Goal: Task Accomplishment & Management: Use online tool/utility

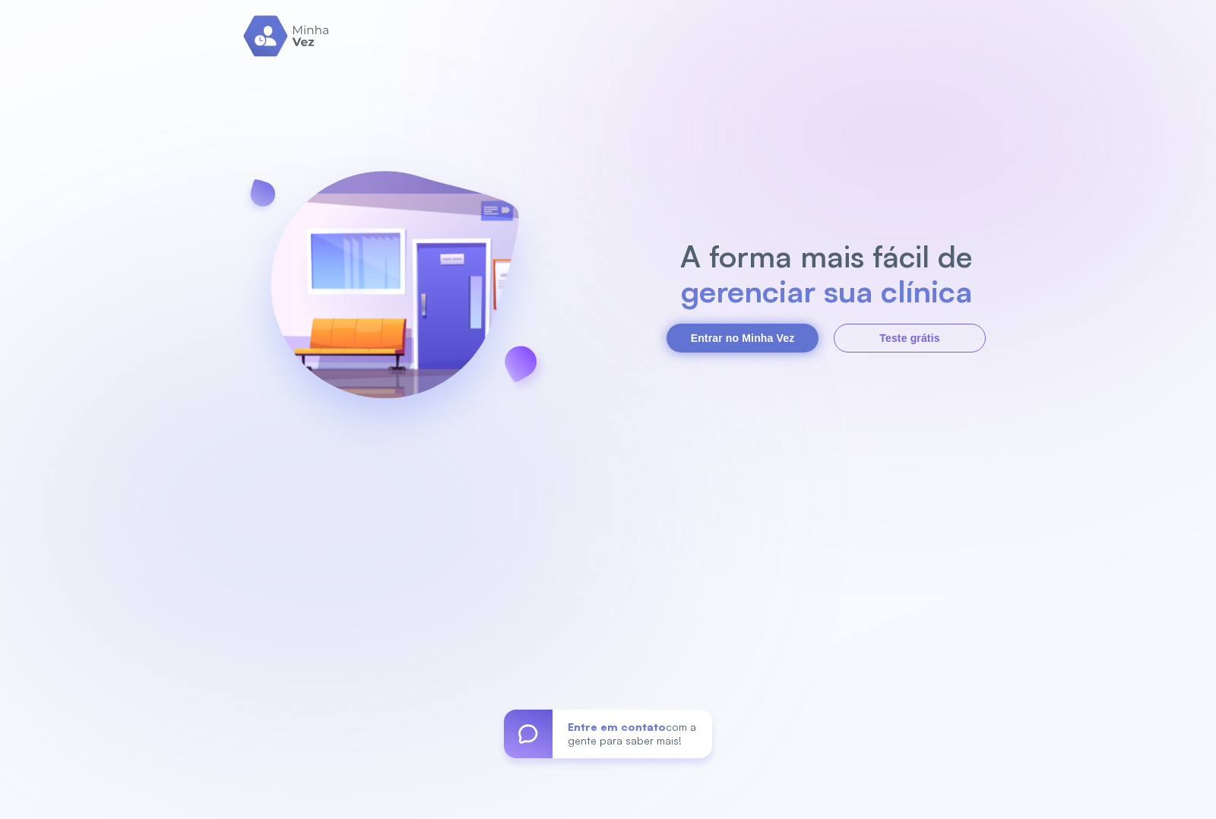
click at [777, 347] on button "Entrar no Minha Vez" at bounding box center [742, 338] width 152 height 29
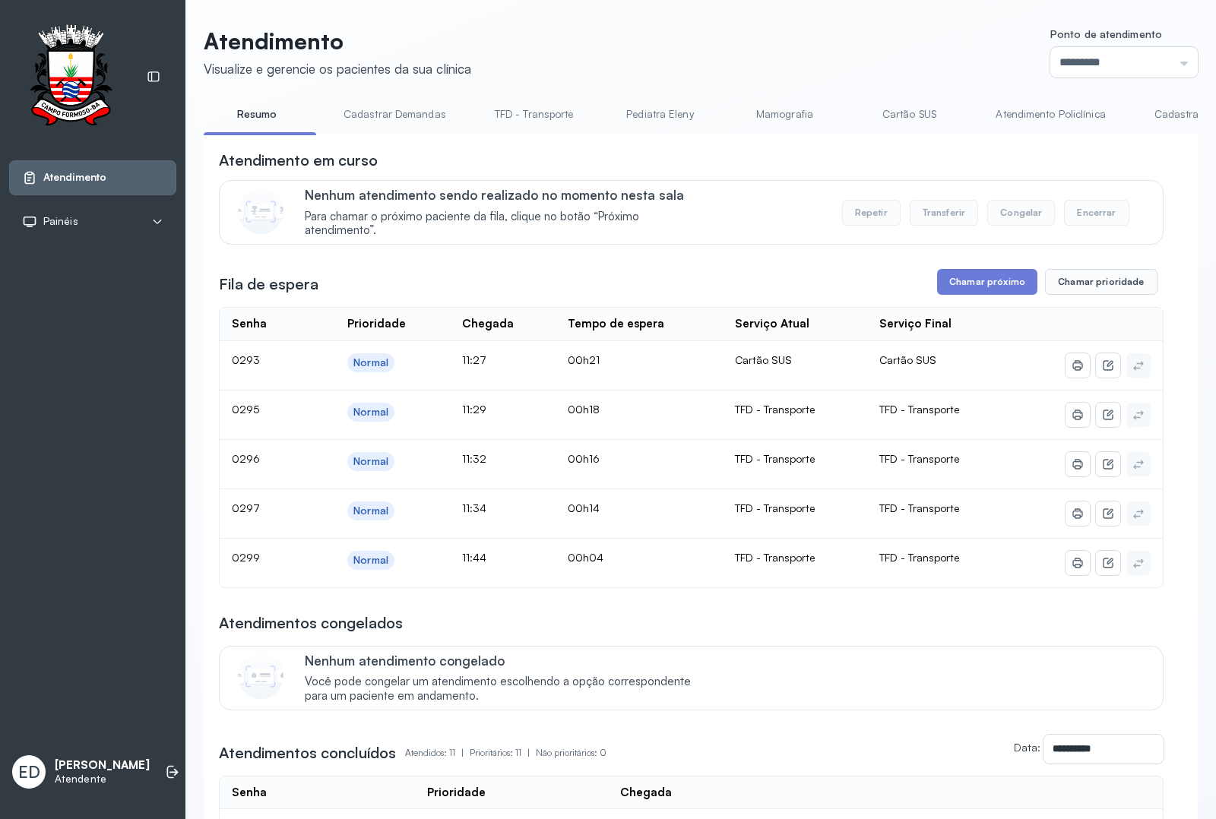
click at [492, 116] on link "TFD - Transporte" at bounding box center [534, 114] width 109 height 25
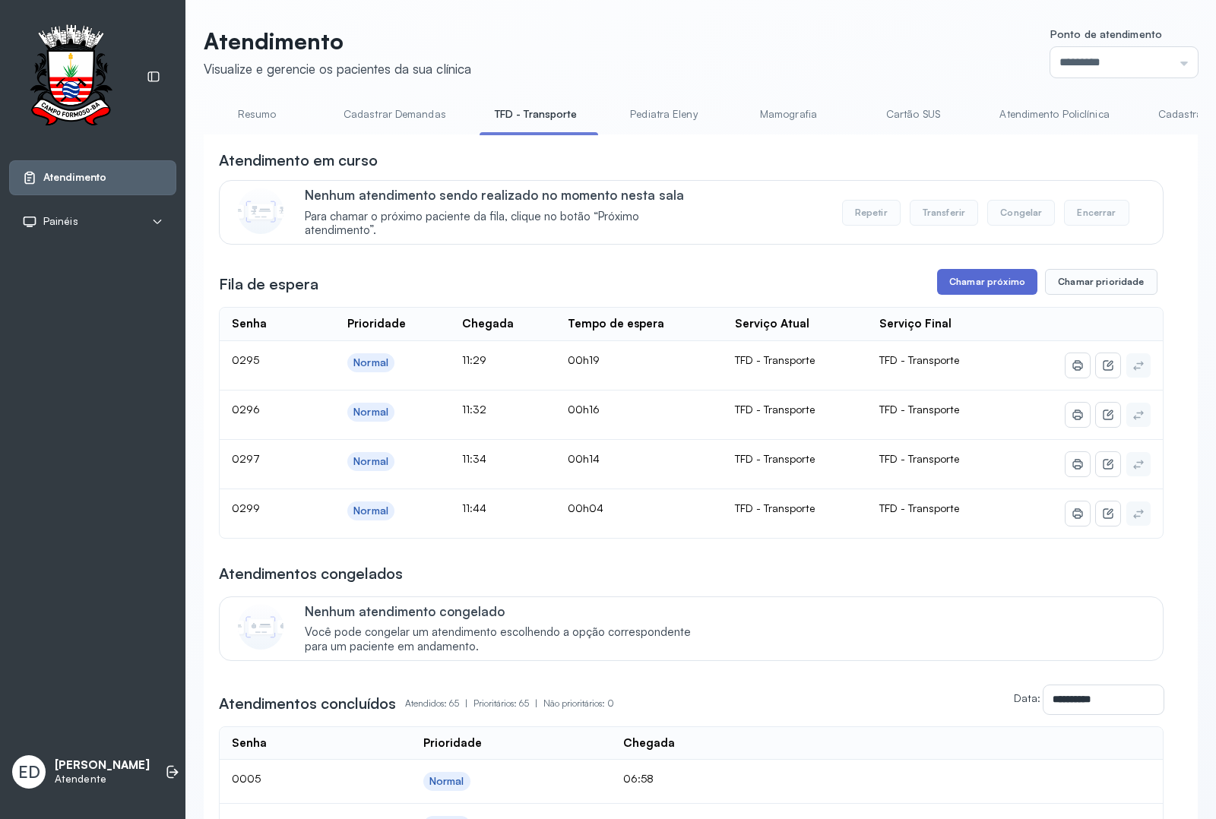
click at [972, 286] on button "Chamar próximo" at bounding box center [987, 282] width 100 height 26
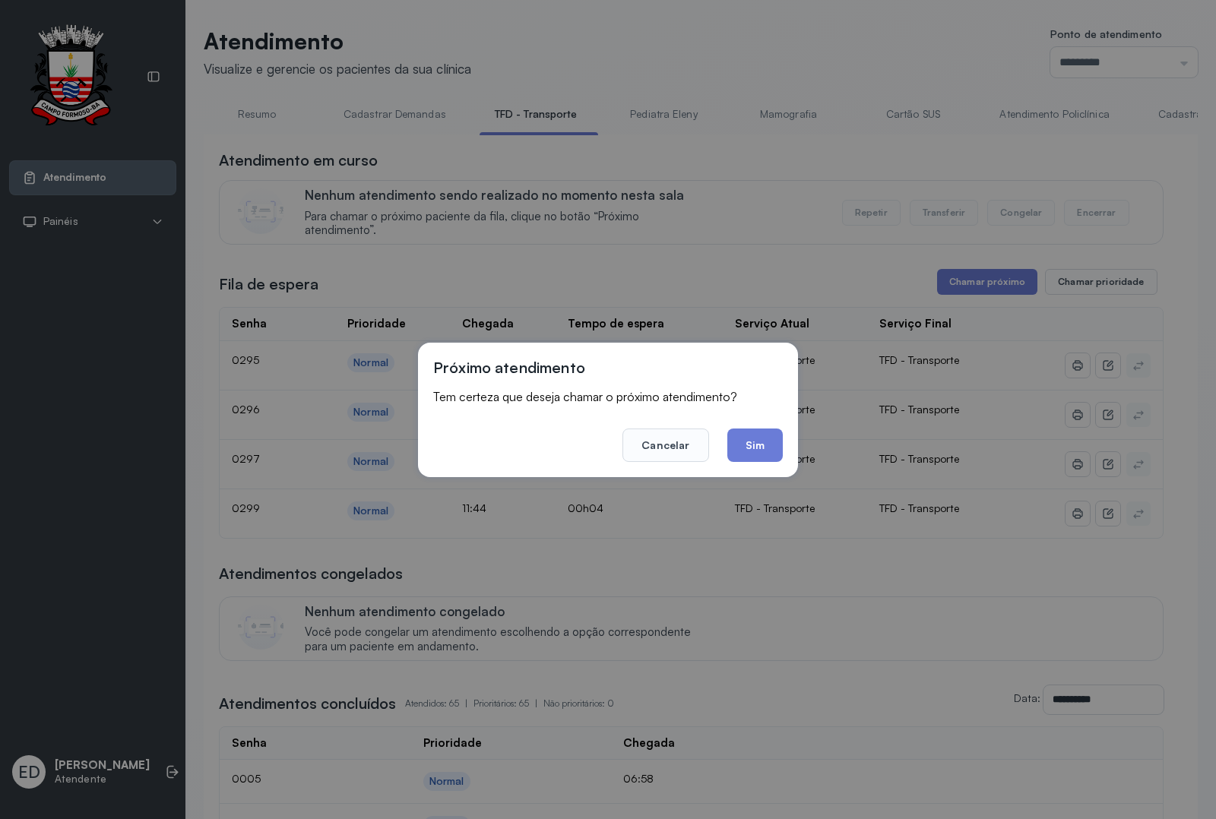
click at [764, 446] on button "Sim" at bounding box center [754, 445] width 55 height 33
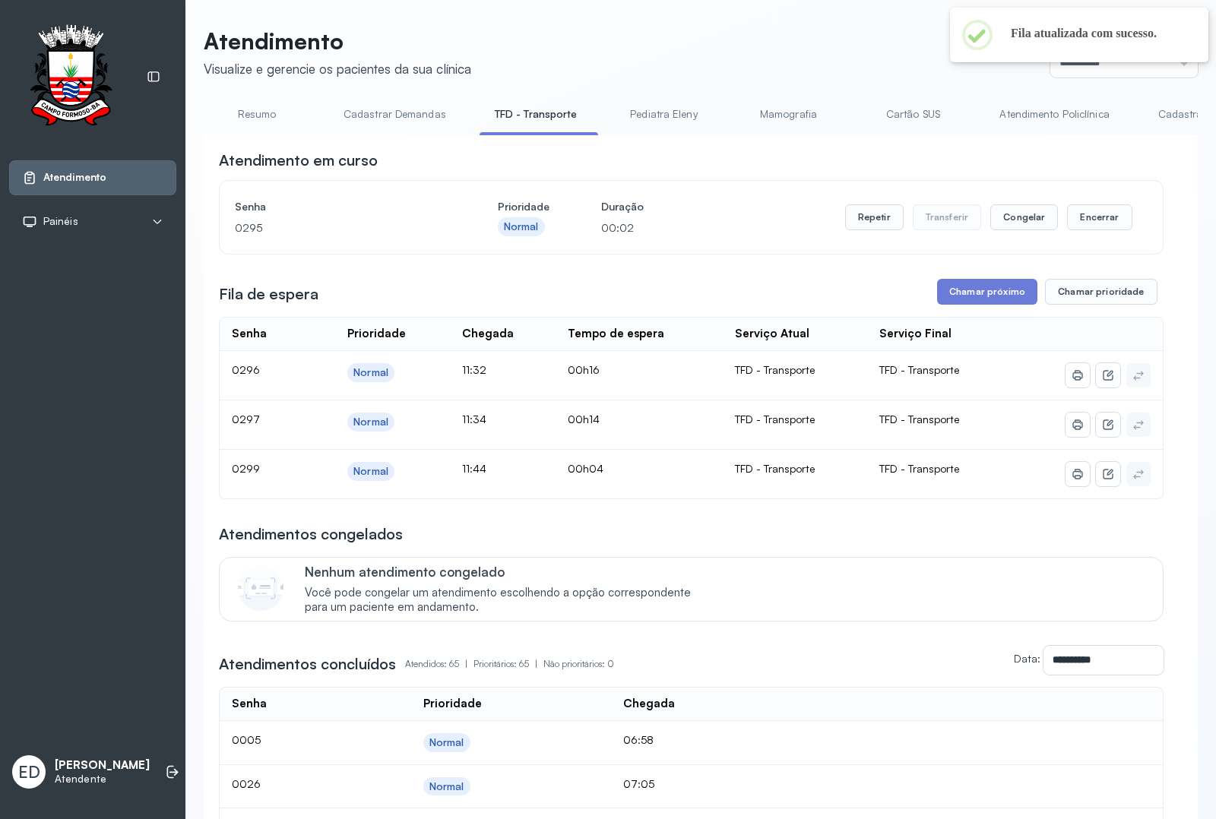
click at [806, 46] on header "Atendimento Visualize e gerencie os pacientes da sua clínica Ponto de atendimen…" at bounding box center [701, 52] width 994 height 50
click at [860, 63] on header "Atendimento Visualize e gerencie os pacientes da sua clínica Ponto de atendimen…" at bounding box center [701, 52] width 994 height 50
click at [972, 213] on button "Encerrar" at bounding box center [1099, 217] width 65 height 26
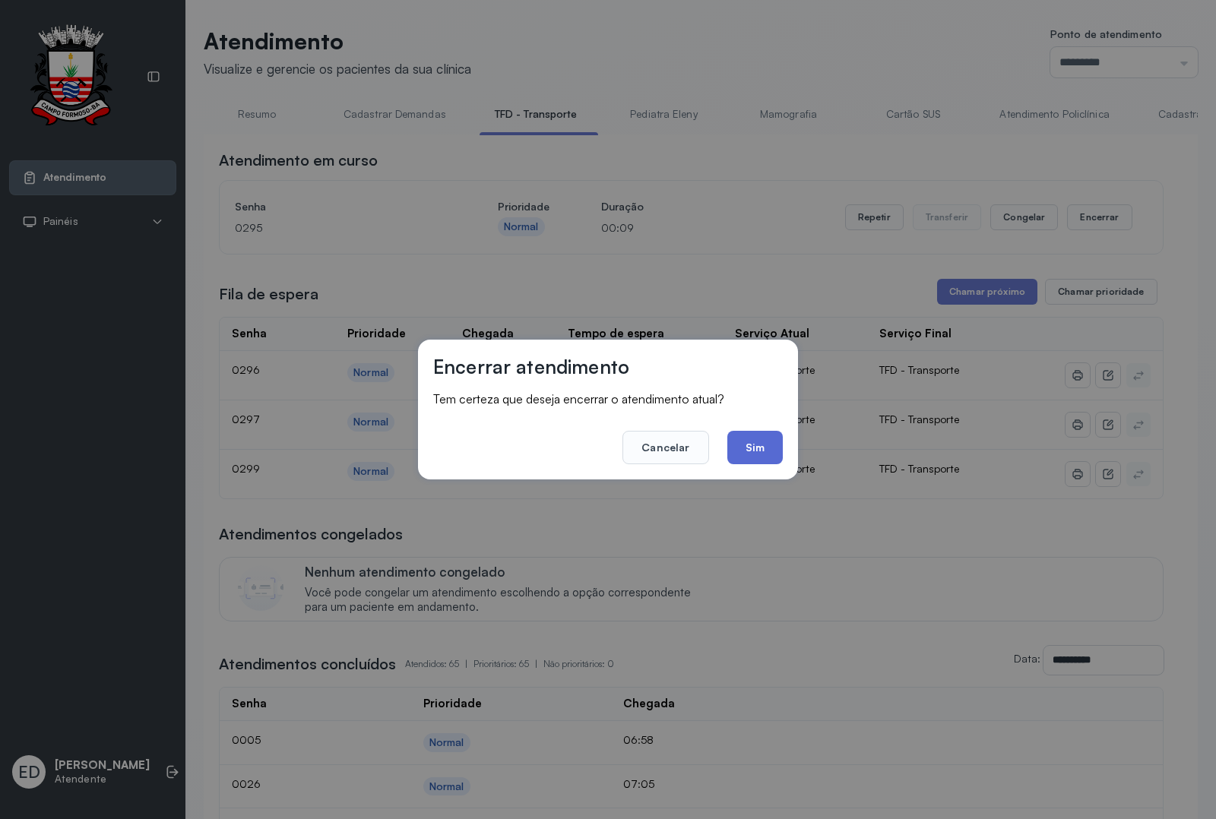
click at [756, 445] on button "Sim" at bounding box center [754, 447] width 55 height 33
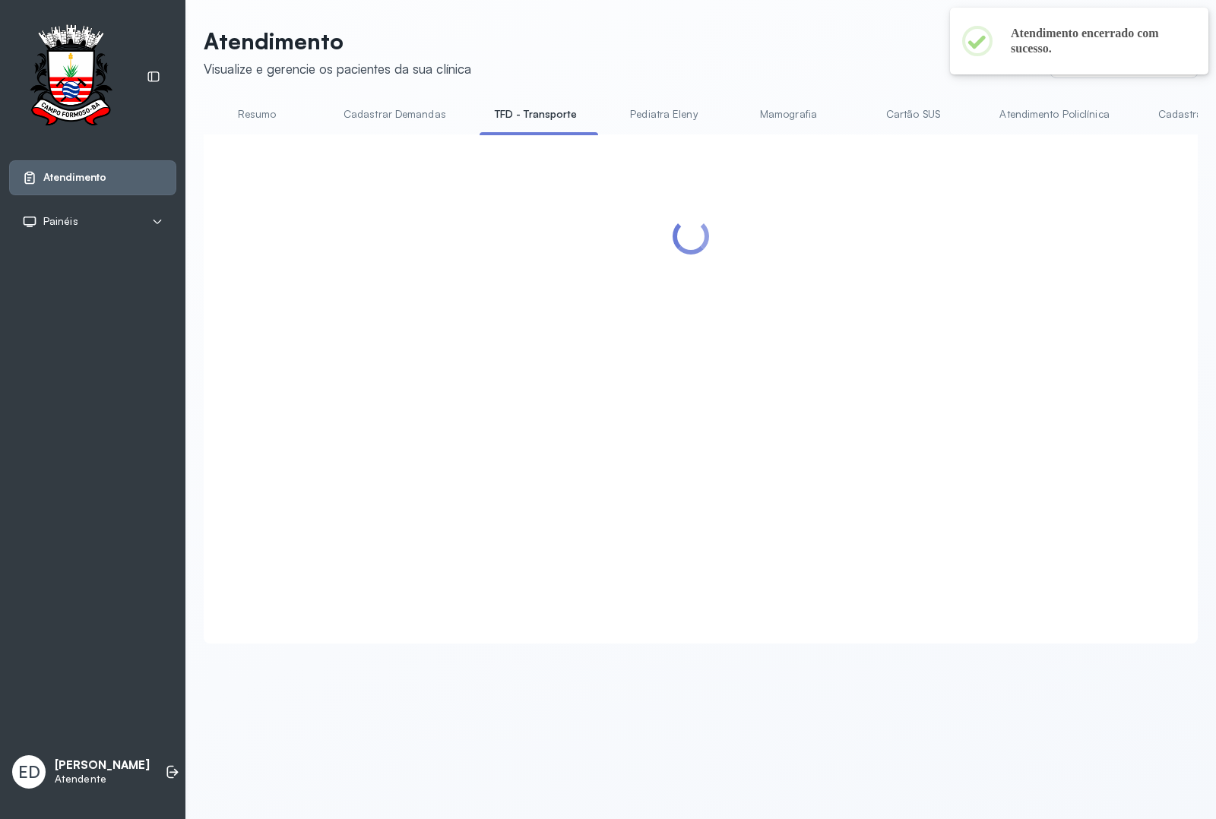
click at [688, 69] on header "Atendimento Visualize e gerencie os pacientes da sua clínica Ponto de atendimen…" at bounding box center [701, 52] width 994 height 50
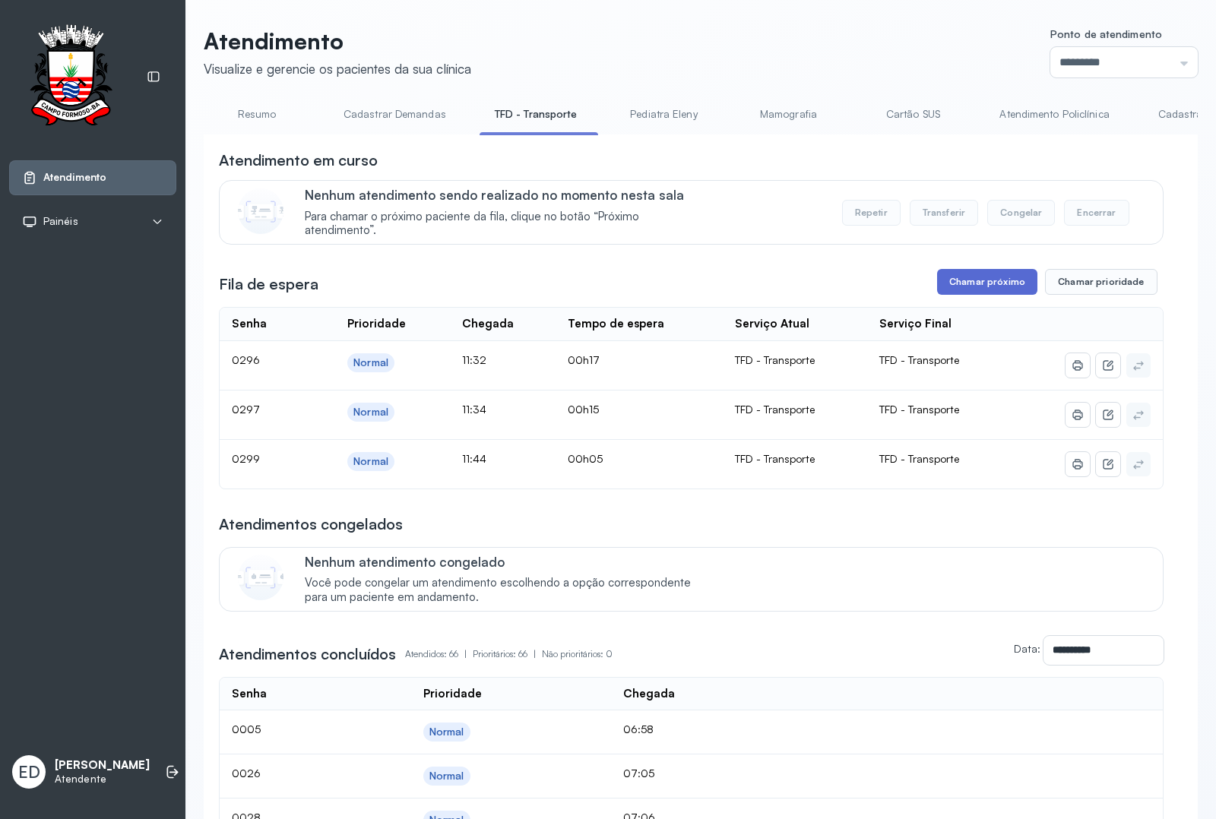
click at [972, 285] on button "Chamar próximo" at bounding box center [987, 282] width 100 height 26
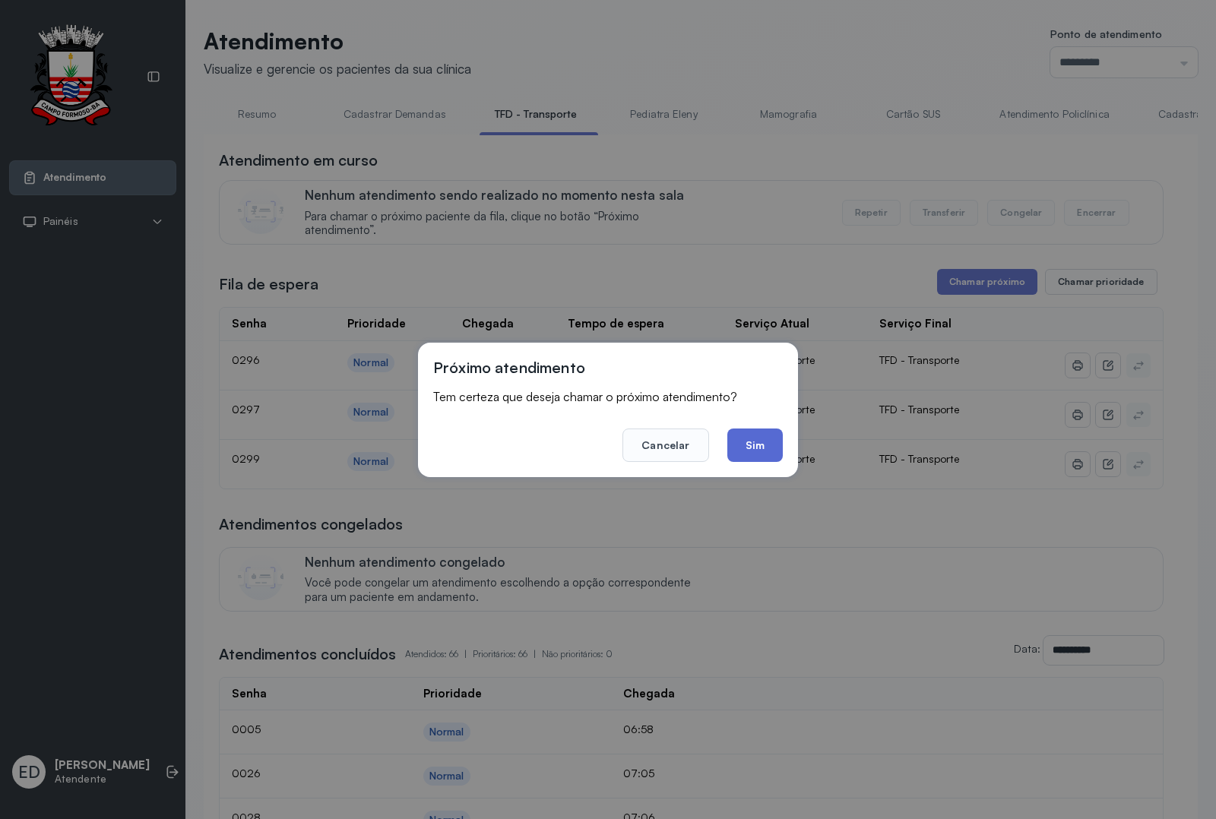
click at [758, 442] on button "Sim" at bounding box center [754, 445] width 55 height 33
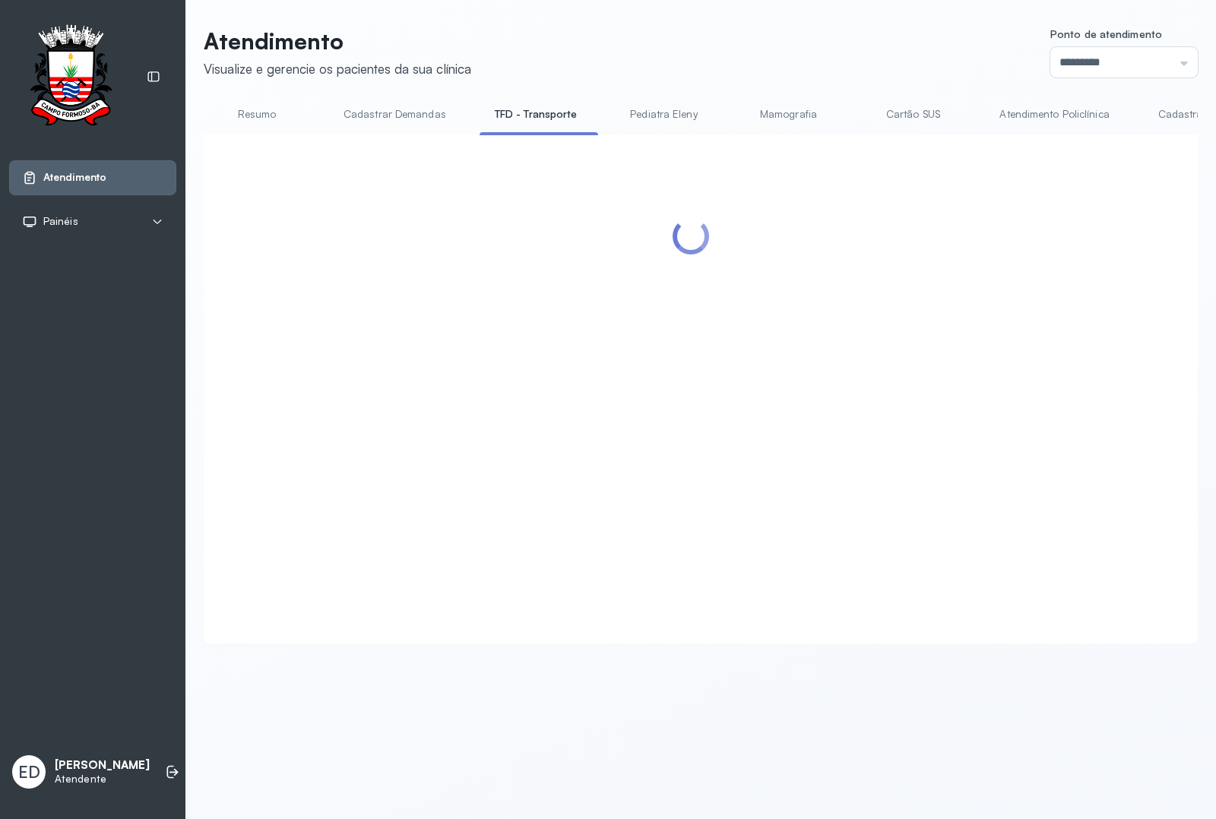
click at [751, 57] on header "Atendimento Visualize e gerencie os pacientes da sua clínica Ponto de atendimen…" at bounding box center [701, 52] width 994 height 50
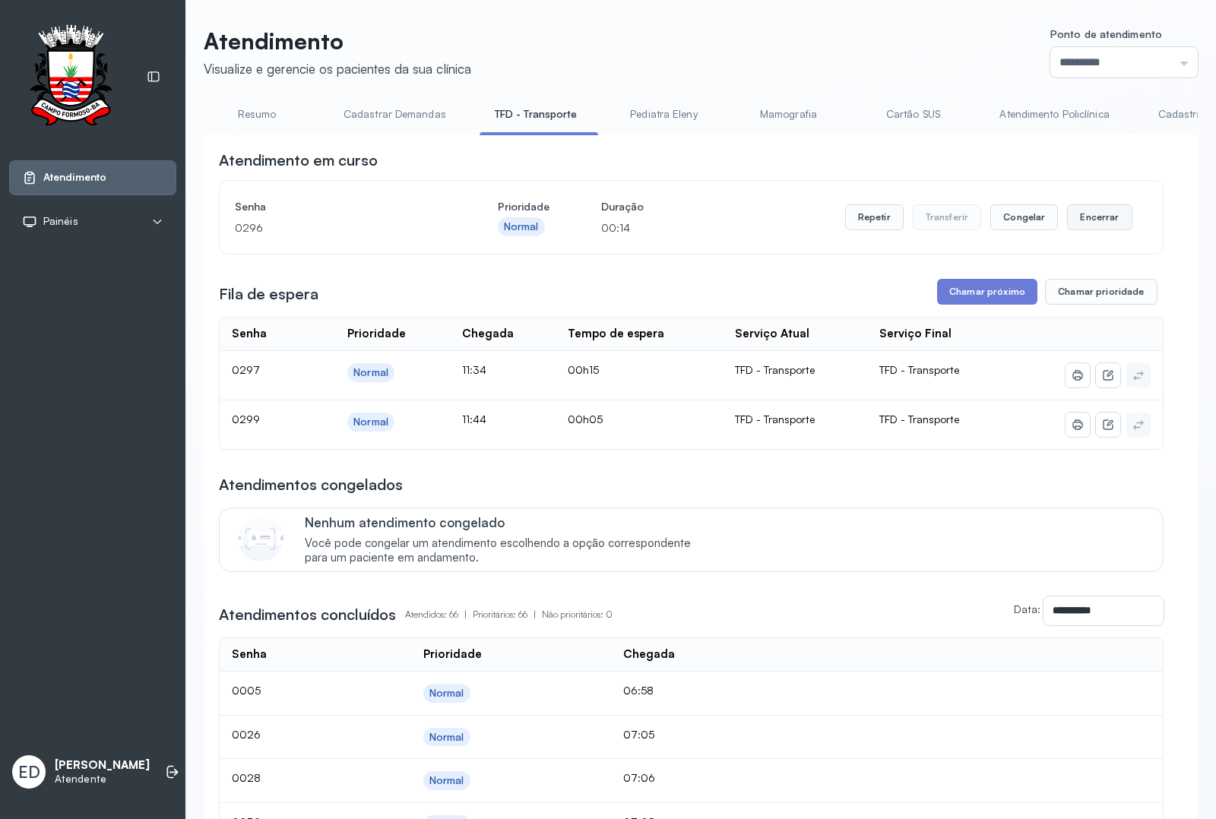
click at [972, 224] on button "Encerrar" at bounding box center [1099, 217] width 65 height 26
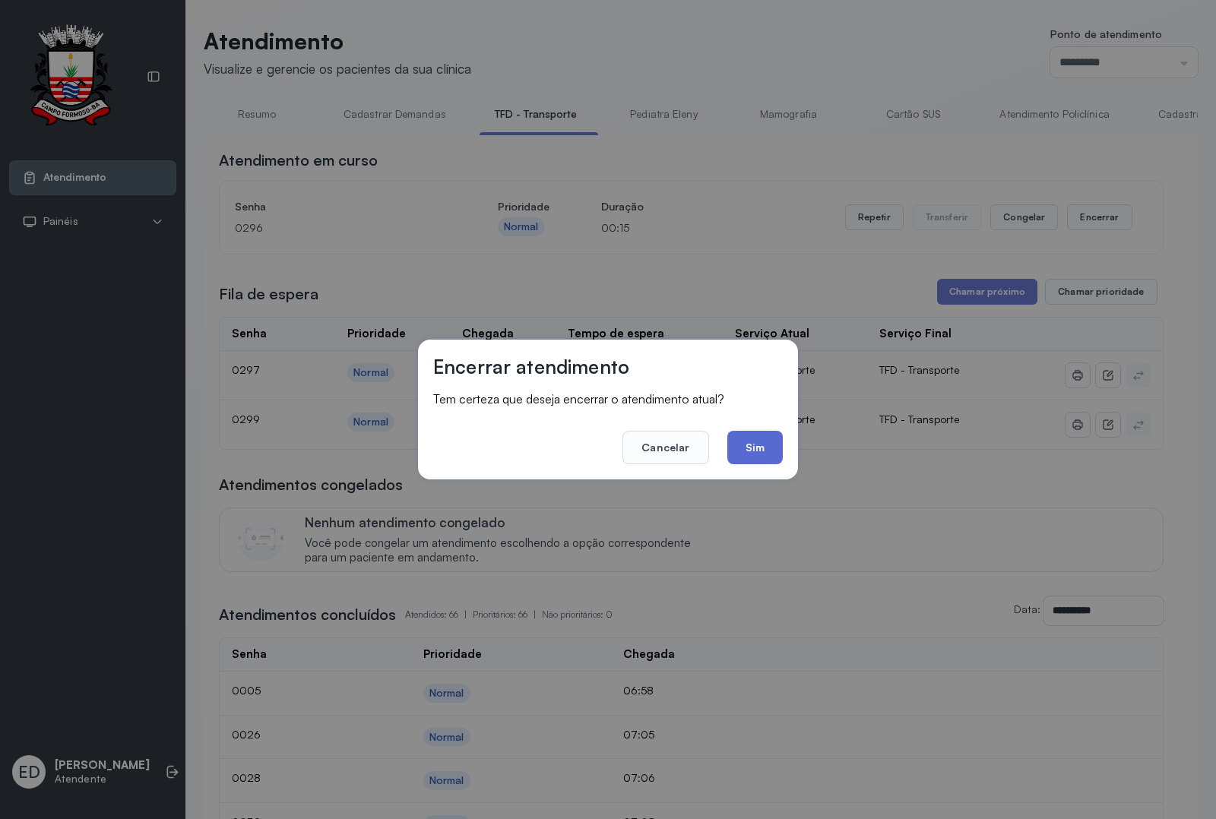
click at [775, 435] on button "Sim" at bounding box center [754, 447] width 55 height 33
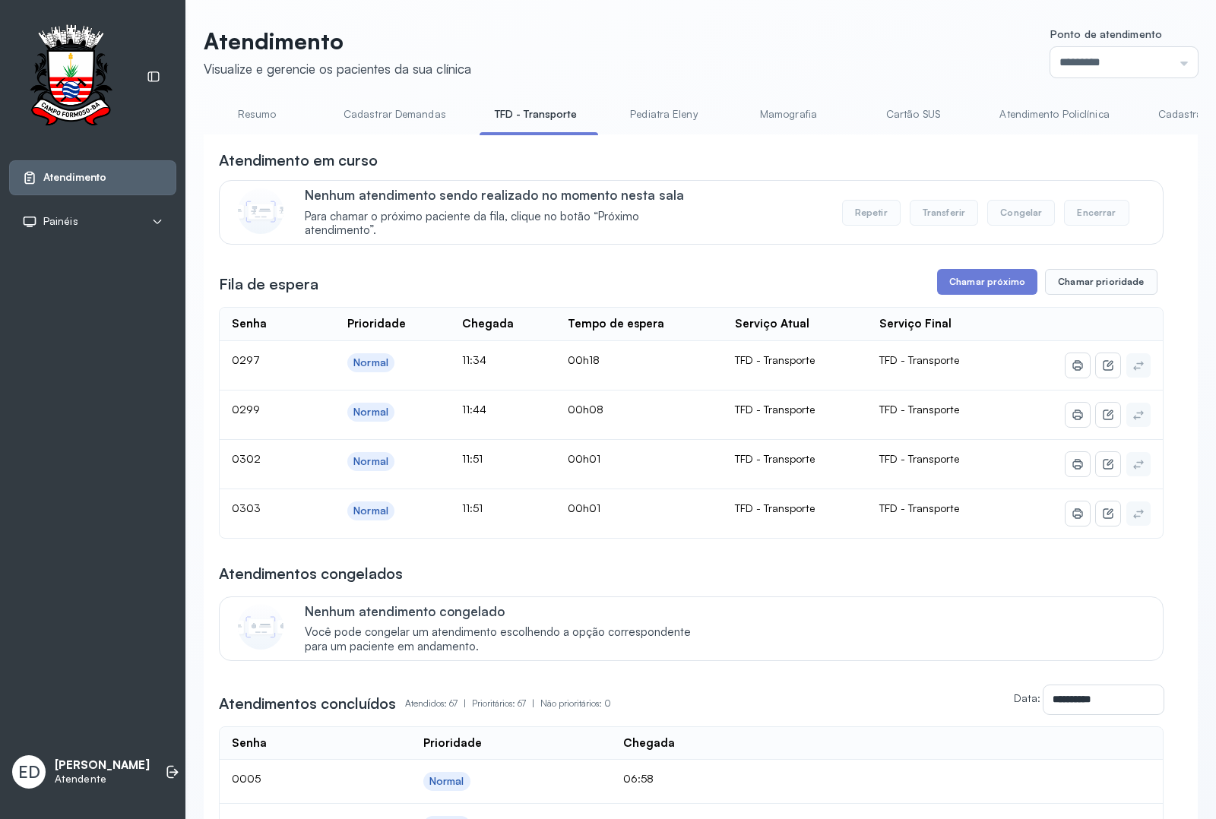
click at [815, 63] on header "Atendimento Visualize e gerencie os pacientes da sua clínica Ponto de atendimen…" at bounding box center [701, 52] width 994 height 50
click at [972, 287] on button "Chamar próximo" at bounding box center [987, 282] width 100 height 26
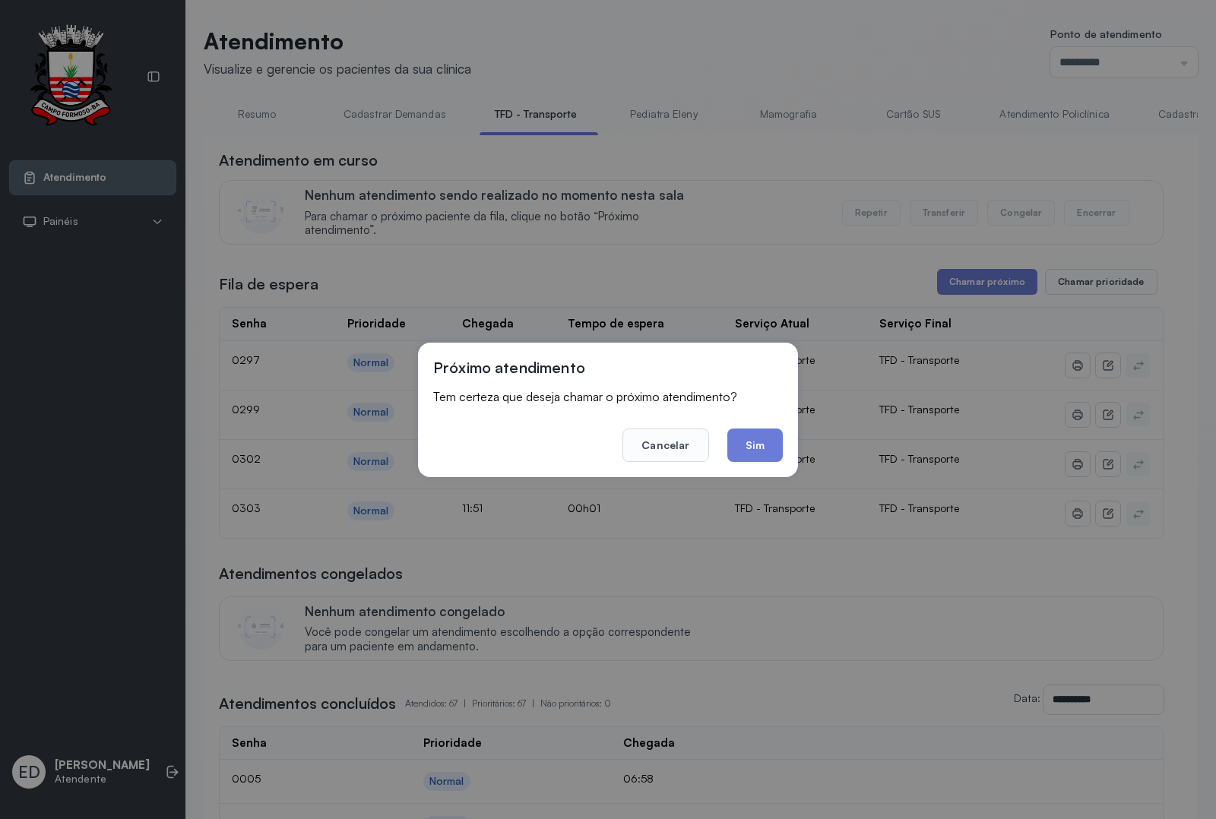
click at [762, 453] on button "Sim" at bounding box center [754, 445] width 55 height 33
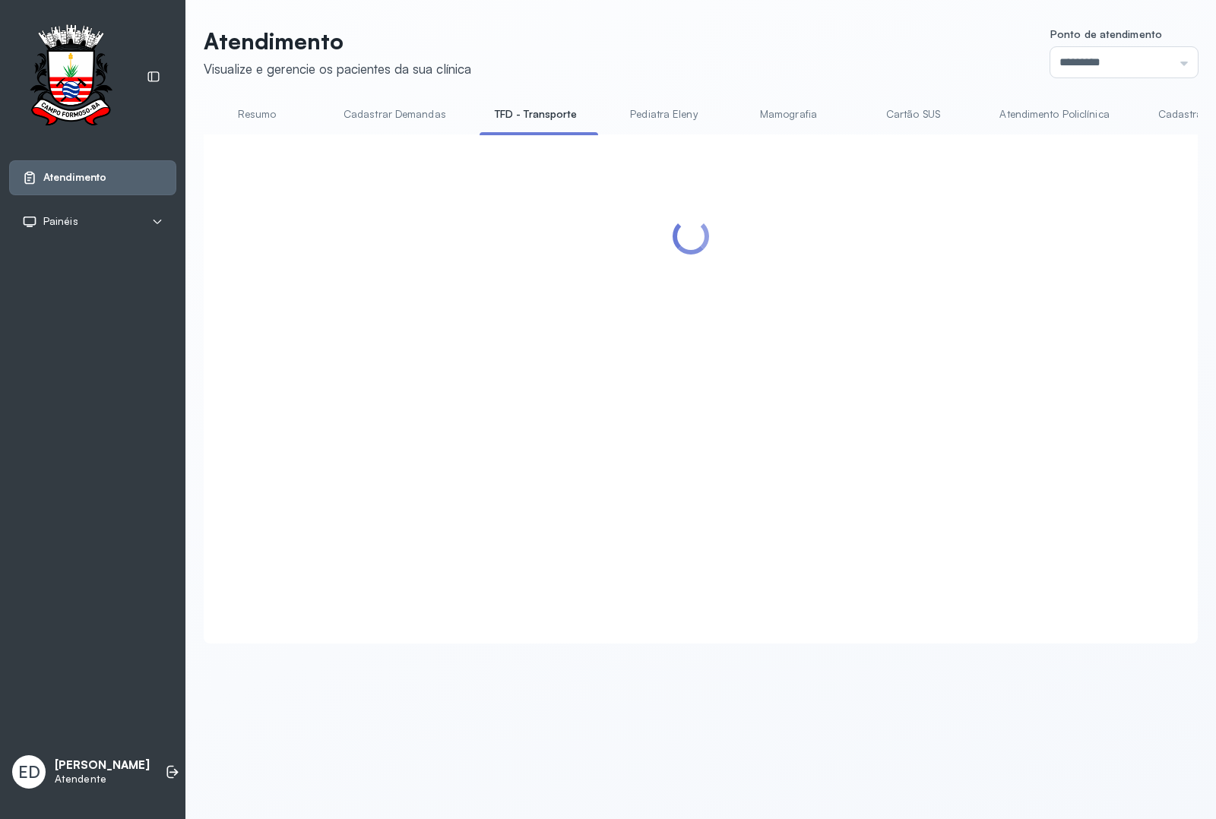
click at [752, 31] on header "Atendimento Visualize e gerencie os pacientes da sua clínica Ponto de atendimen…" at bounding box center [701, 52] width 994 height 50
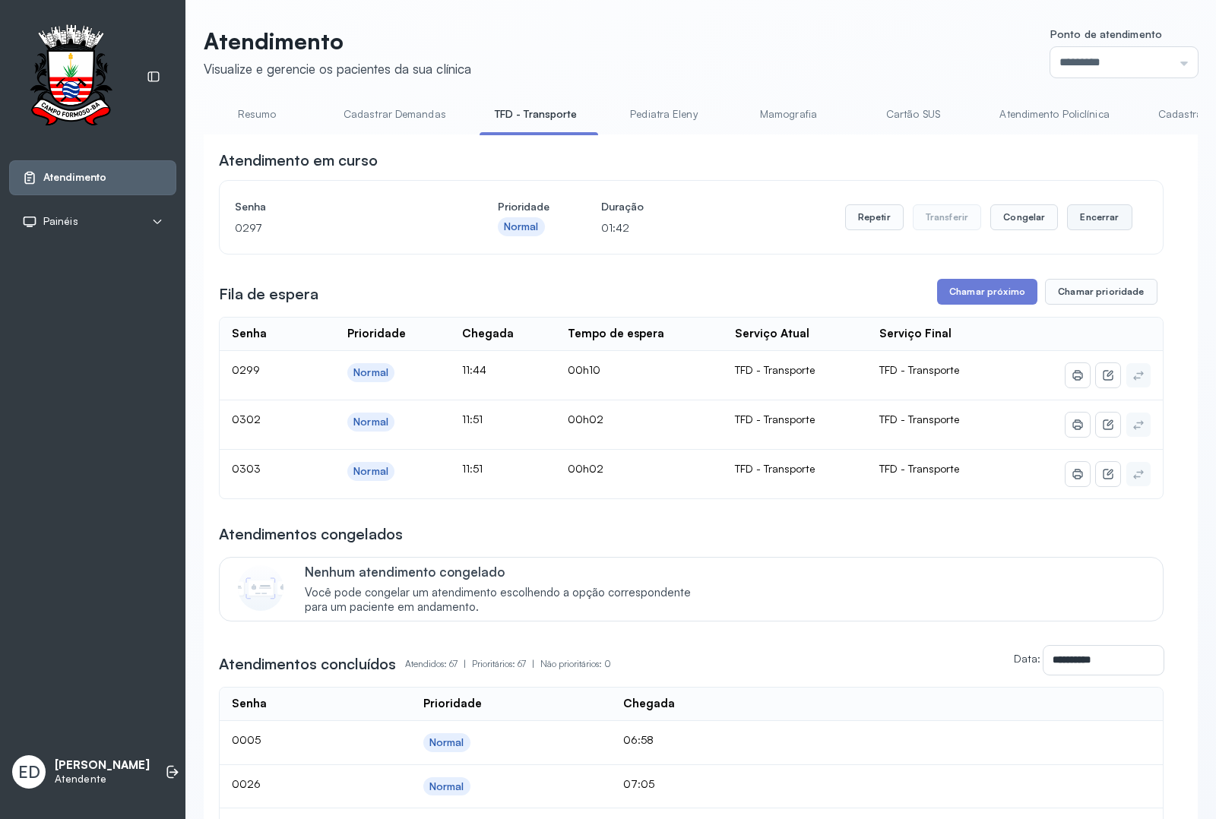
click at [972, 211] on button "Encerrar" at bounding box center [1099, 217] width 65 height 26
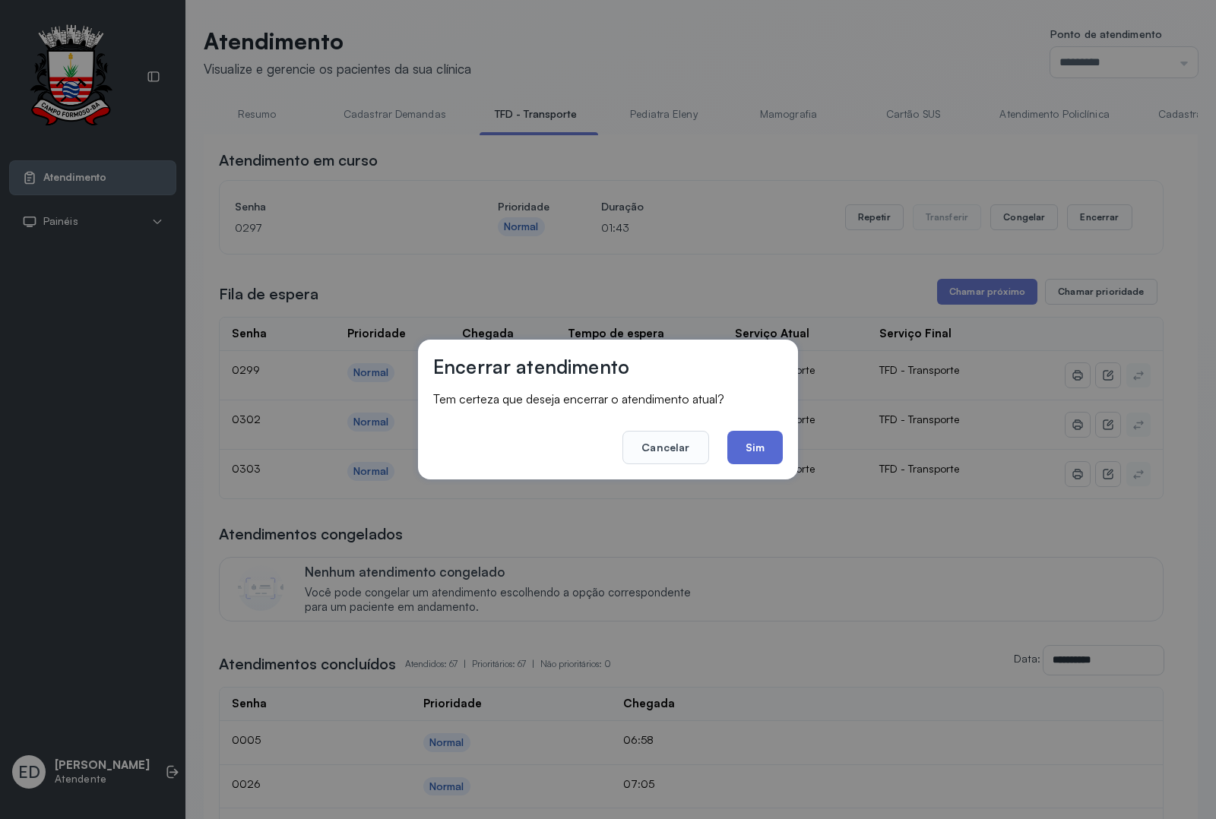
click at [764, 442] on button "Sim" at bounding box center [754, 447] width 55 height 33
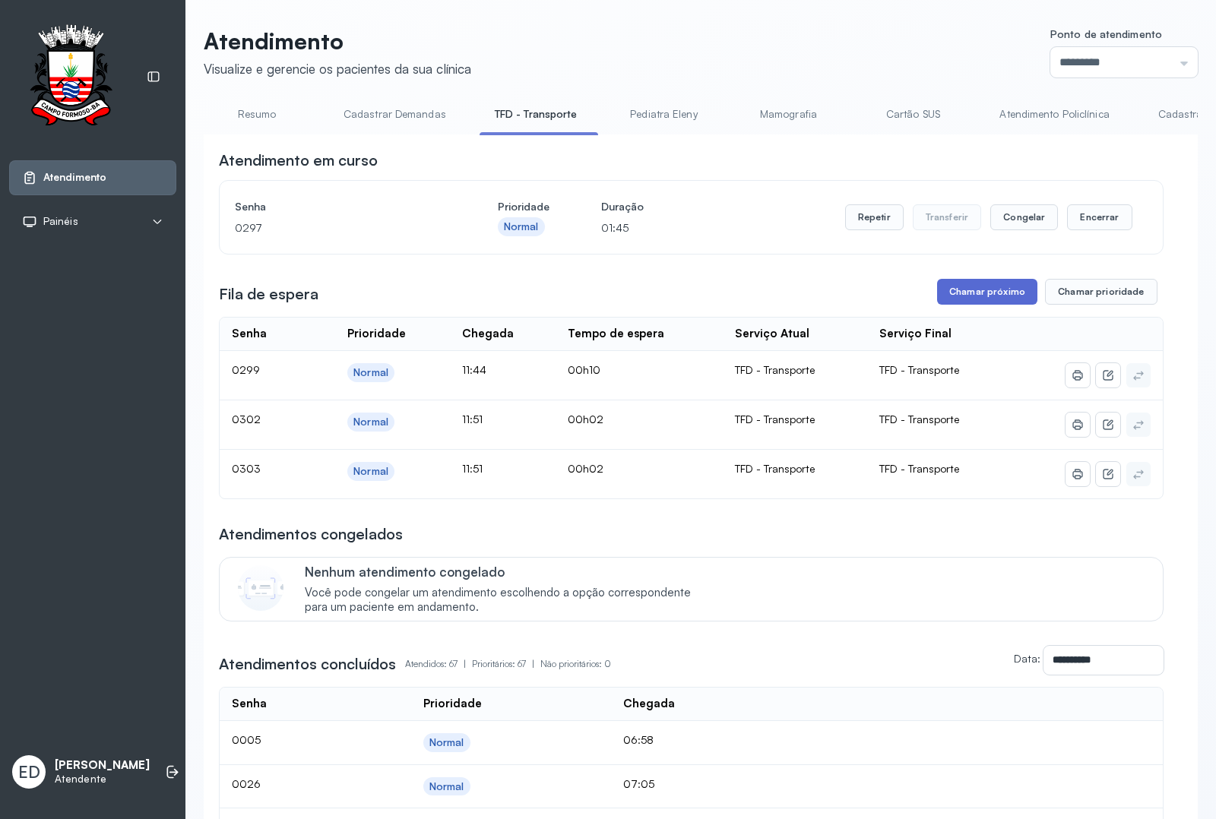
click at [959, 295] on button "Chamar próximo" at bounding box center [987, 292] width 100 height 26
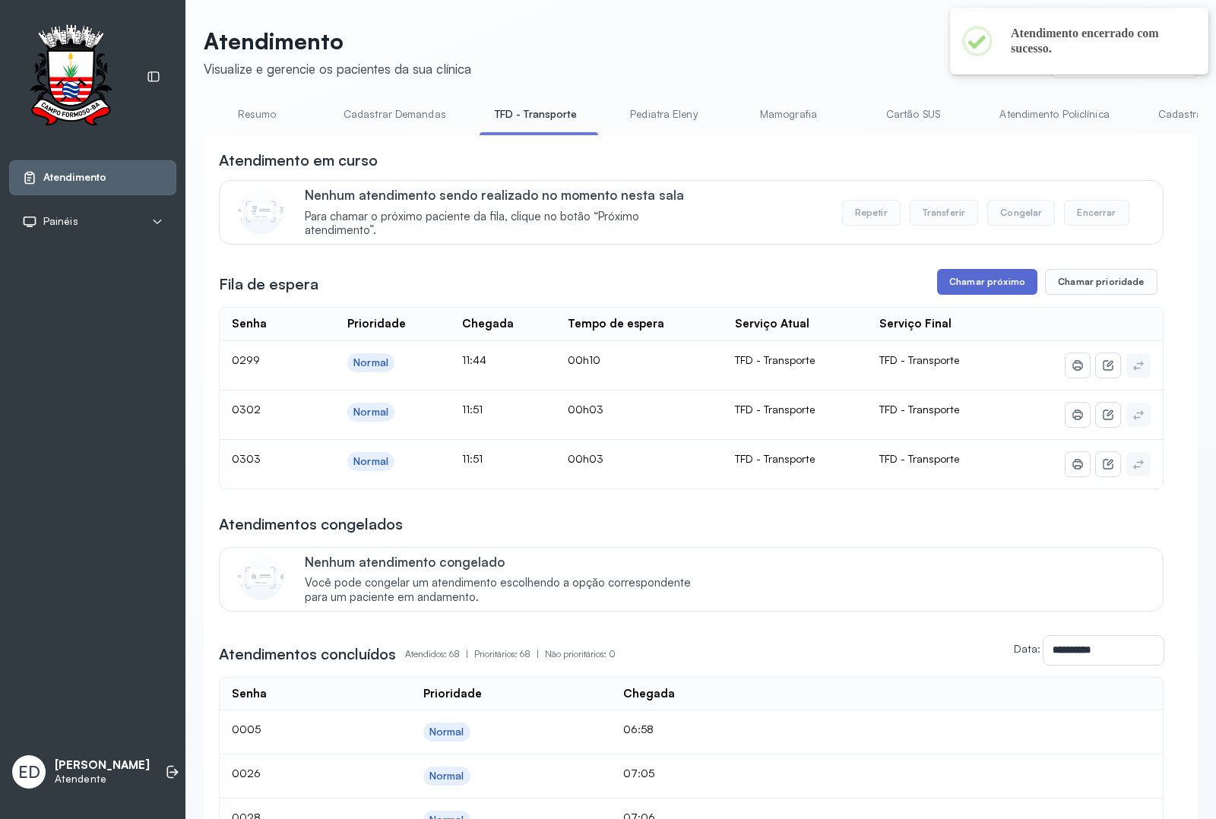
click at [972, 289] on button "Chamar próximo" at bounding box center [987, 282] width 100 height 26
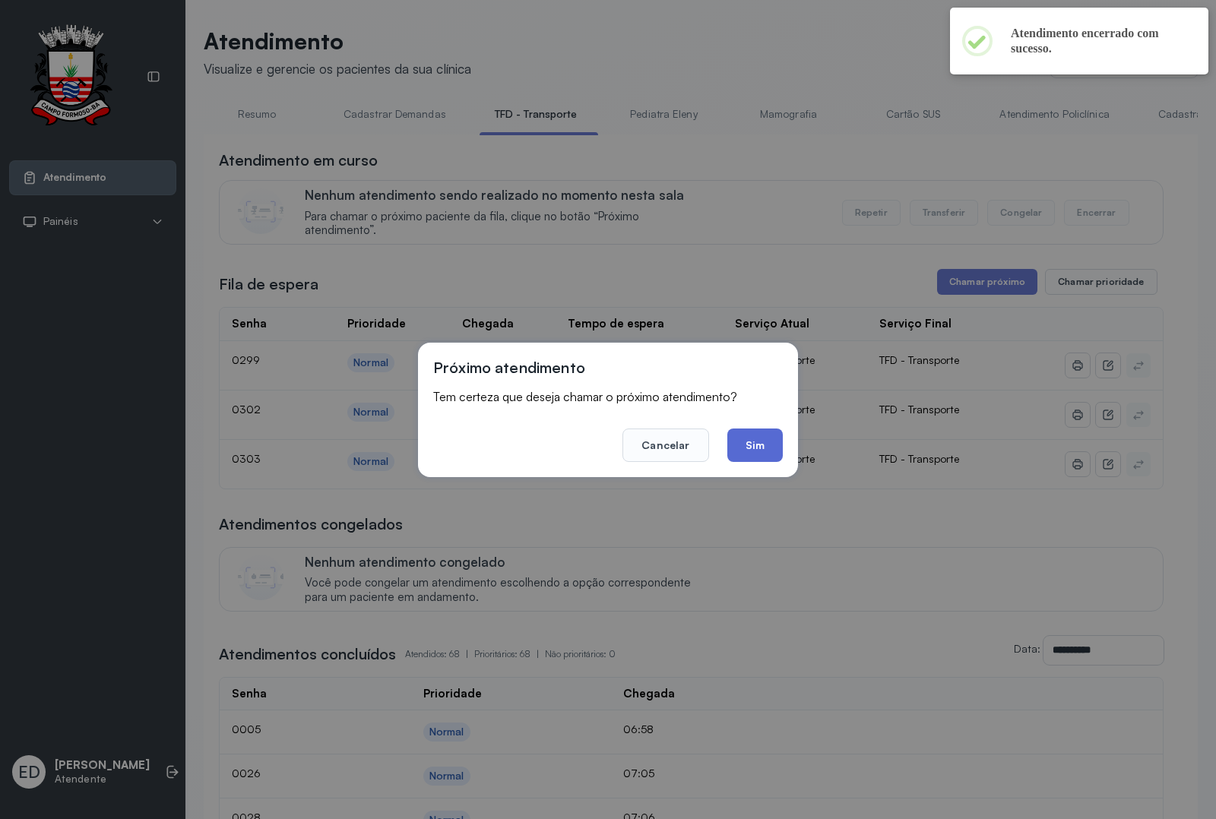
click at [761, 442] on button "Sim" at bounding box center [754, 445] width 55 height 33
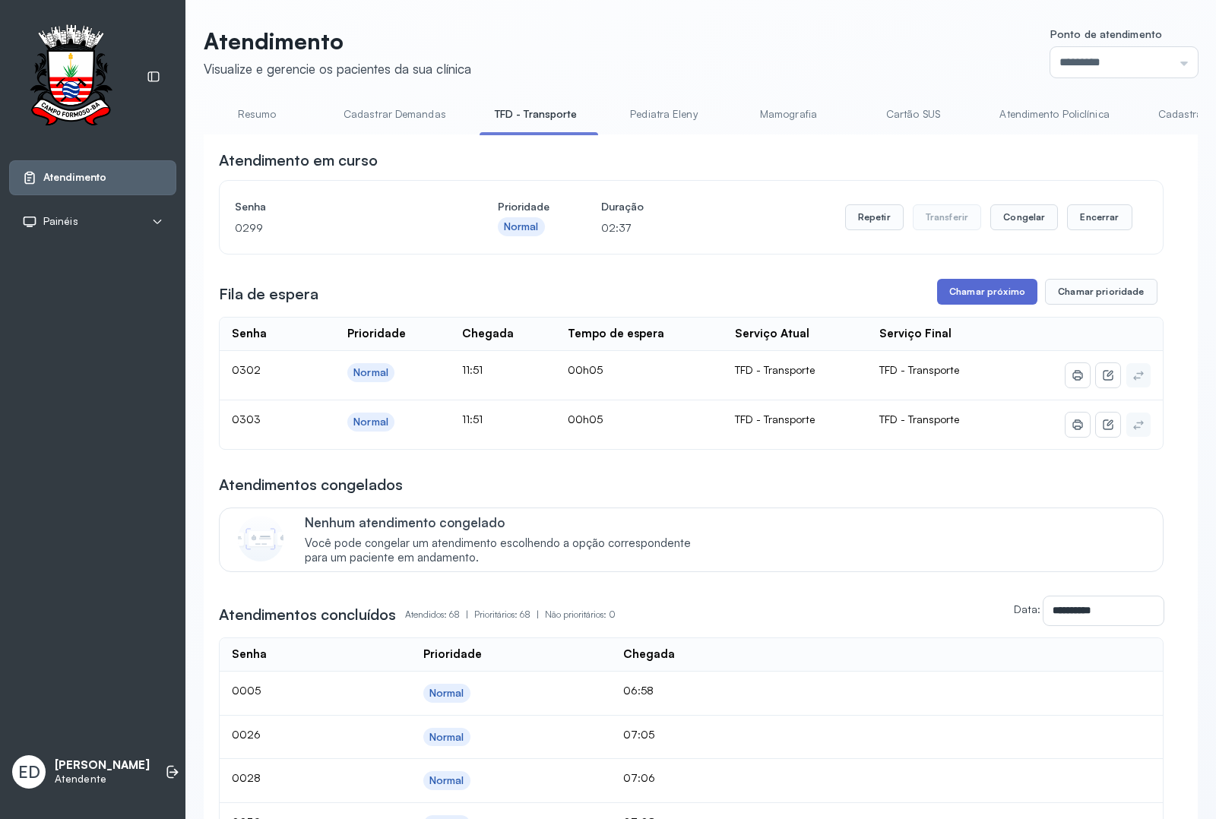
click at [967, 294] on button "Chamar próximo" at bounding box center [987, 292] width 100 height 26
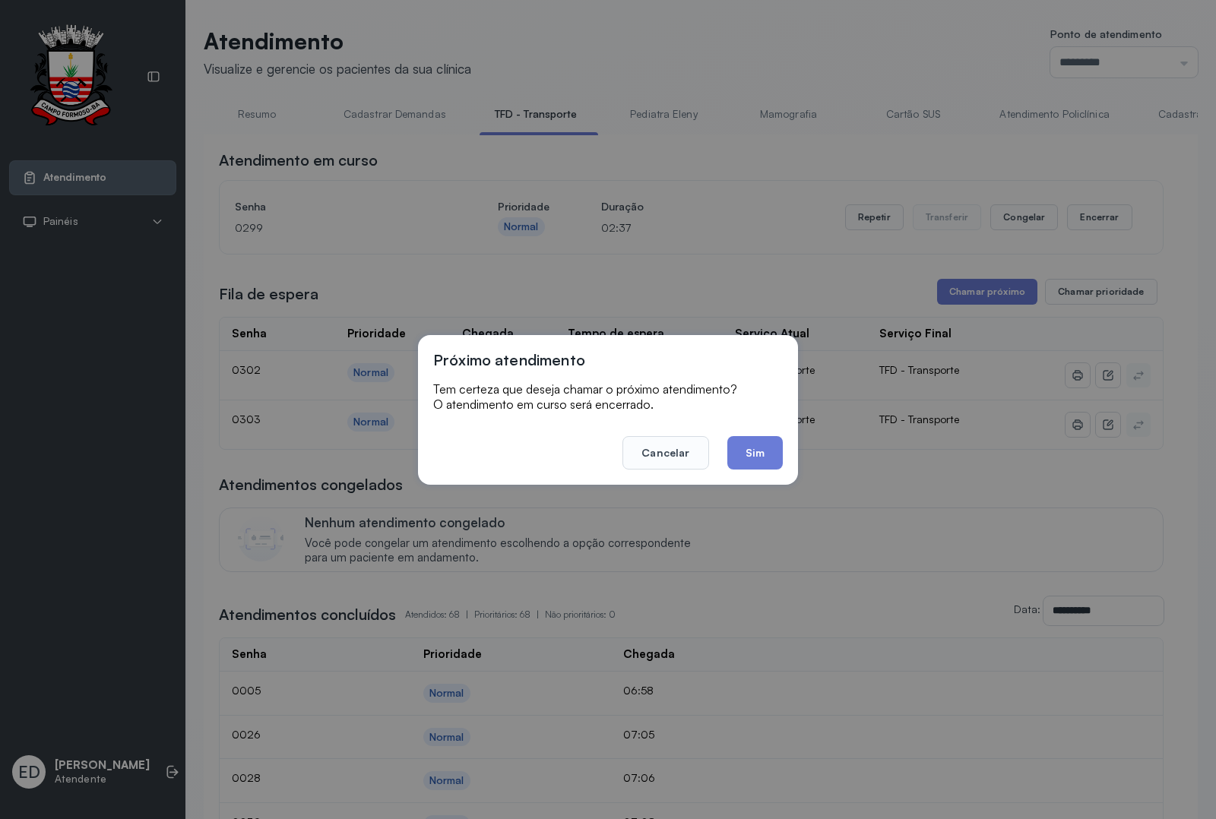
drag, startPoint x: 770, startPoint y: 465, endPoint x: 768, endPoint y: 454, distance: 10.9
click at [769, 464] on button "Sim" at bounding box center [754, 452] width 55 height 33
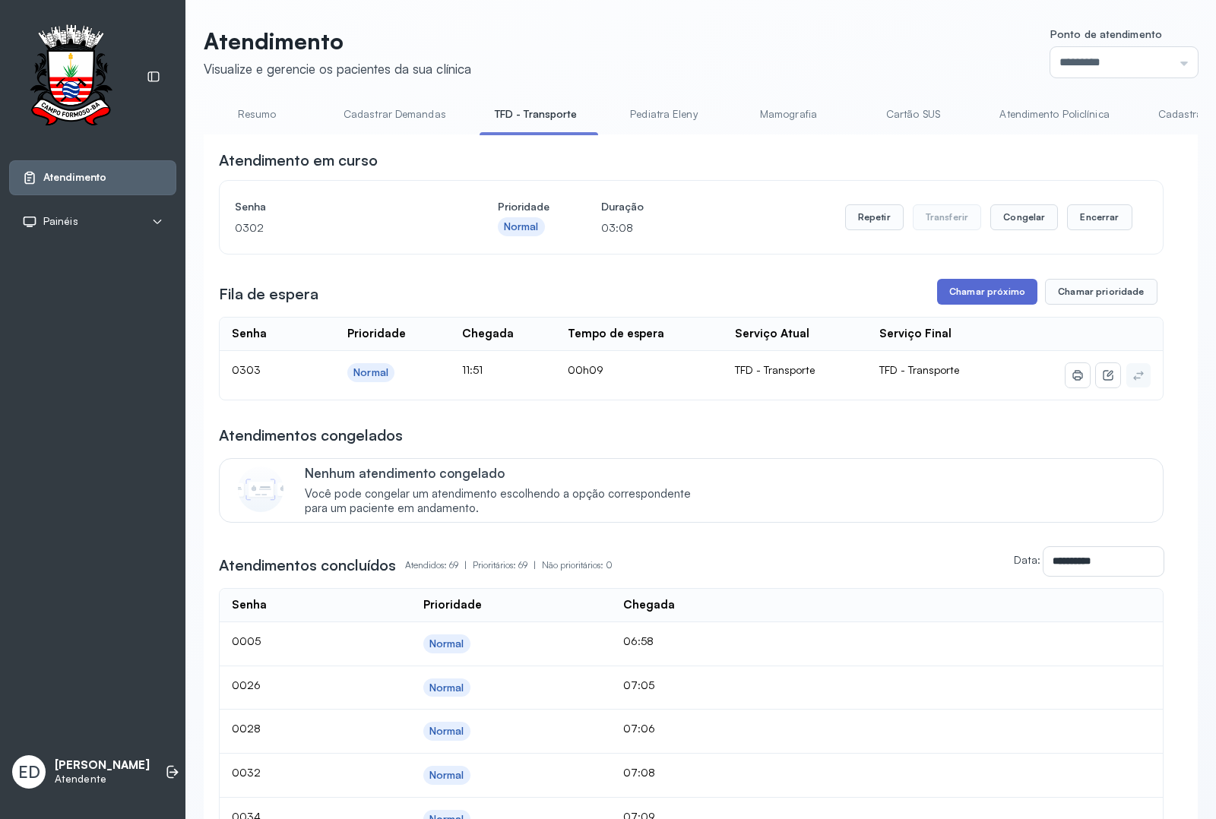
click at [972, 302] on button "Chamar próximo" at bounding box center [987, 292] width 100 height 26
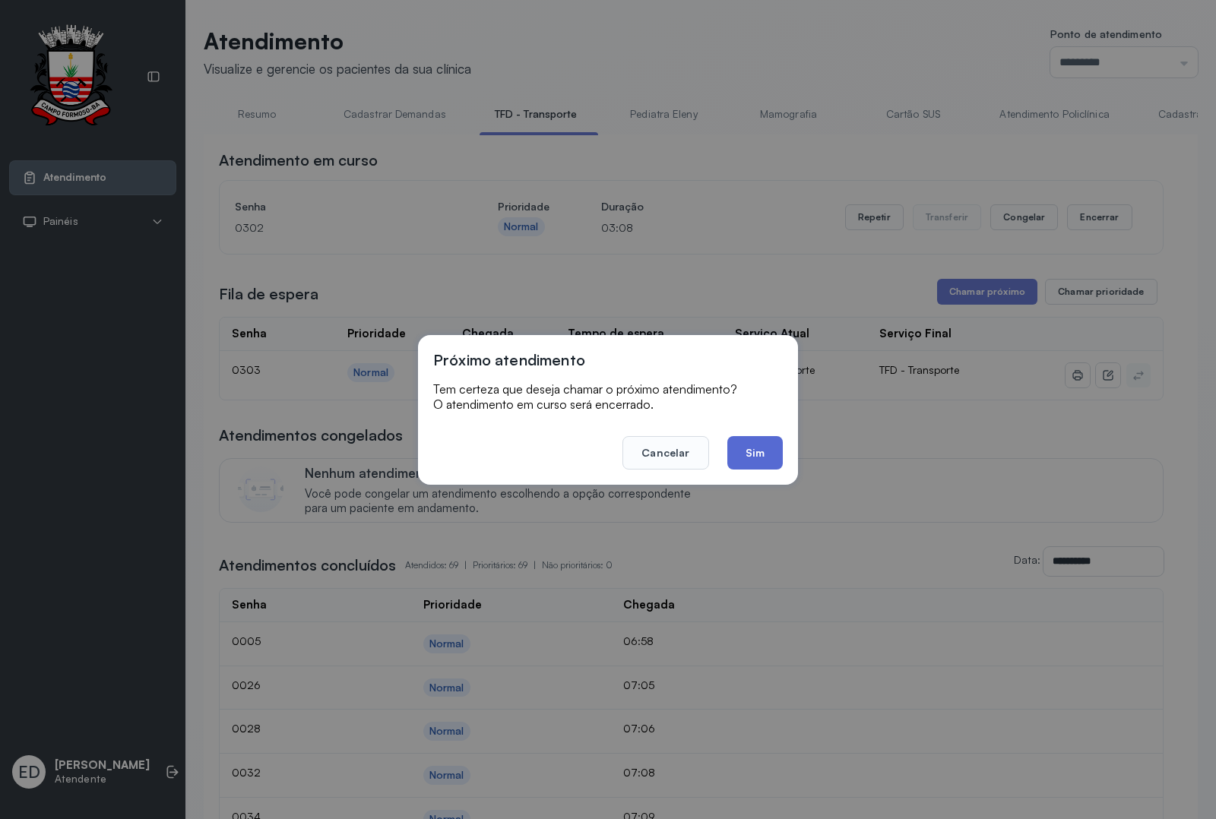
click at [768, 460] on button "Sim" at bounding box center [754, 452] width 55 height 33
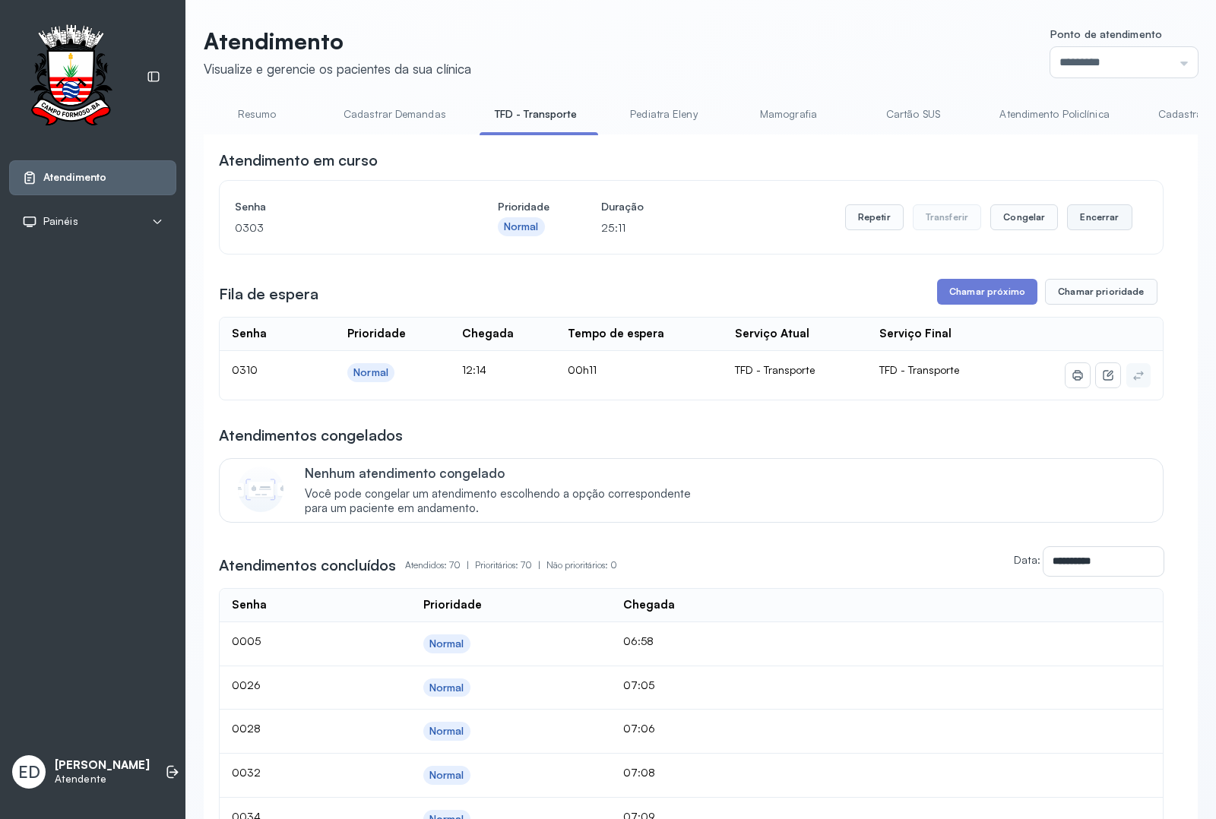
click at [972, 217] on button "Encerrar" at bounding box center [1099, 217] width 65 height 26
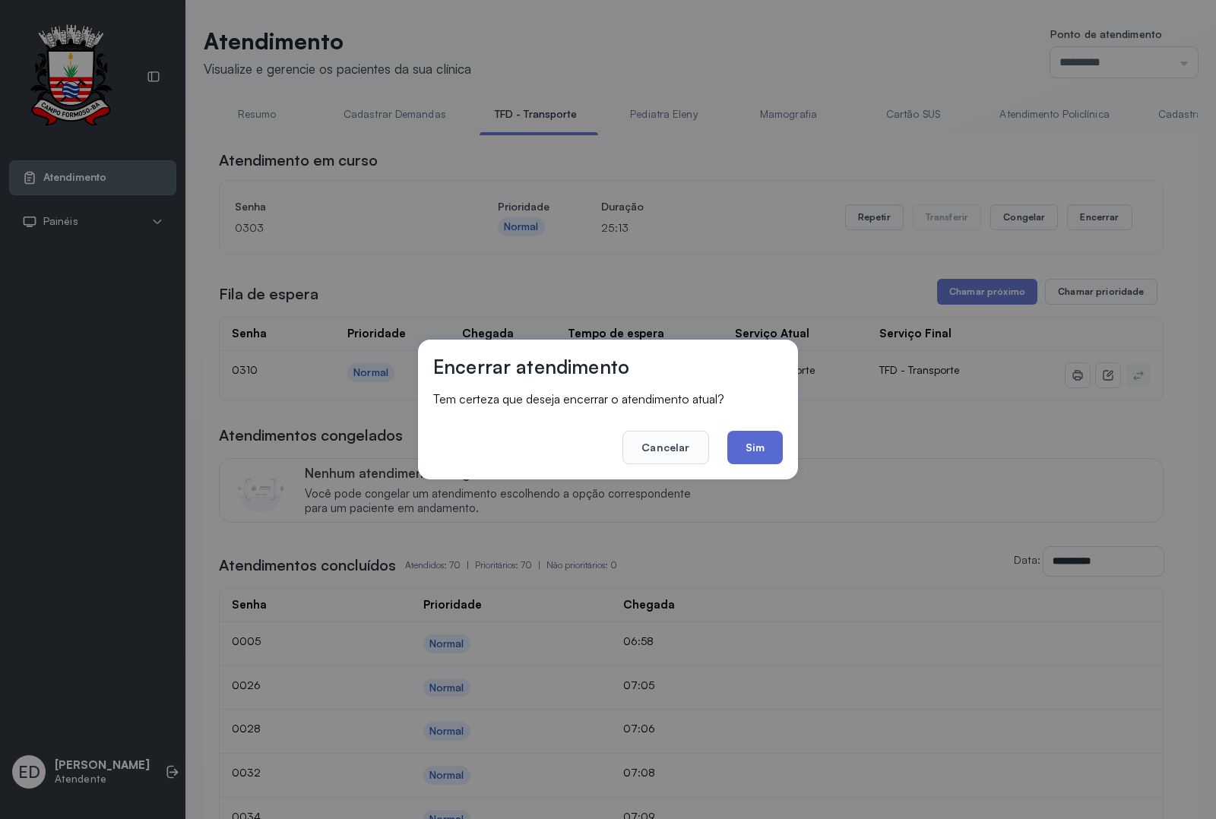
click at [764, 446] on button "Sim" at bounding box center [754, 447] width 55 height 33
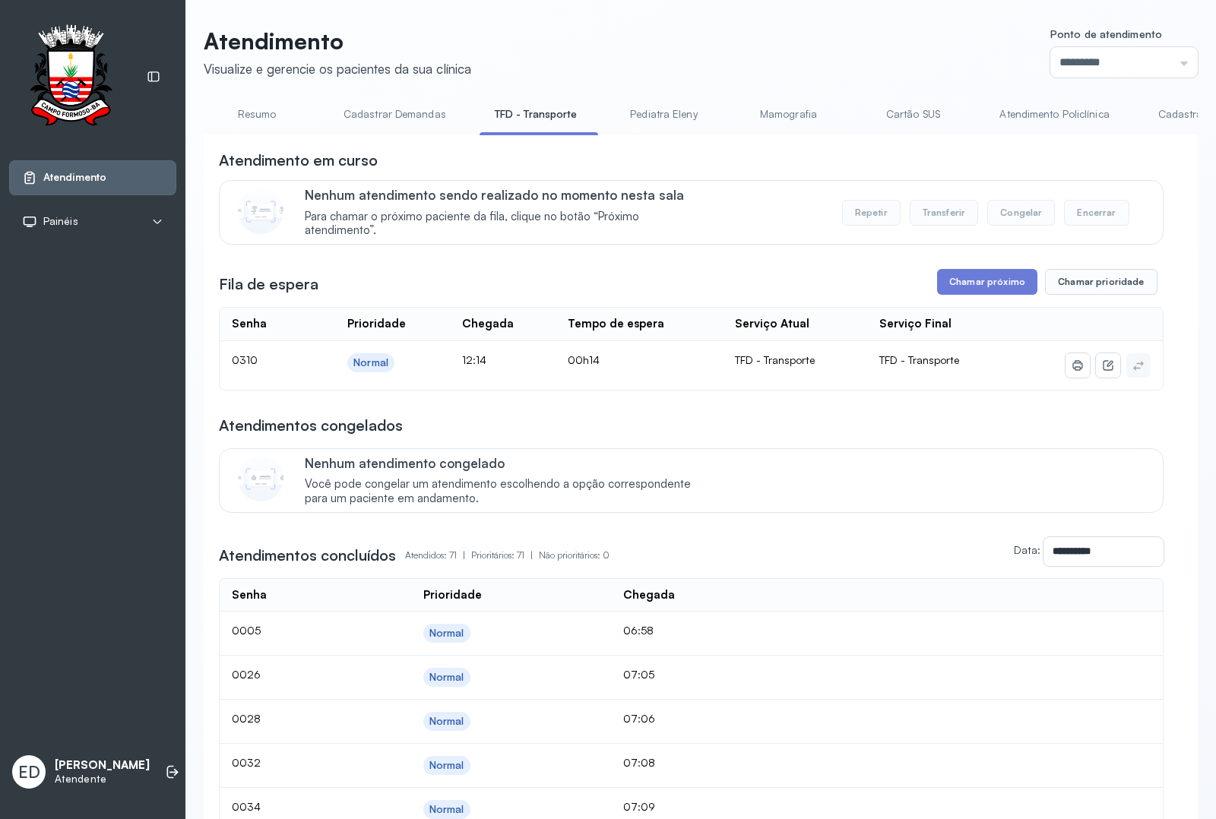
click at [799, 277] on div "Fila de espera Chamar próximo Chamar prioridade" at bounding box center [691, 282] width 945 height 26
click at [972, 290] on button "Chamar próximo" at bounding box center [987, 282] width 100 height 26
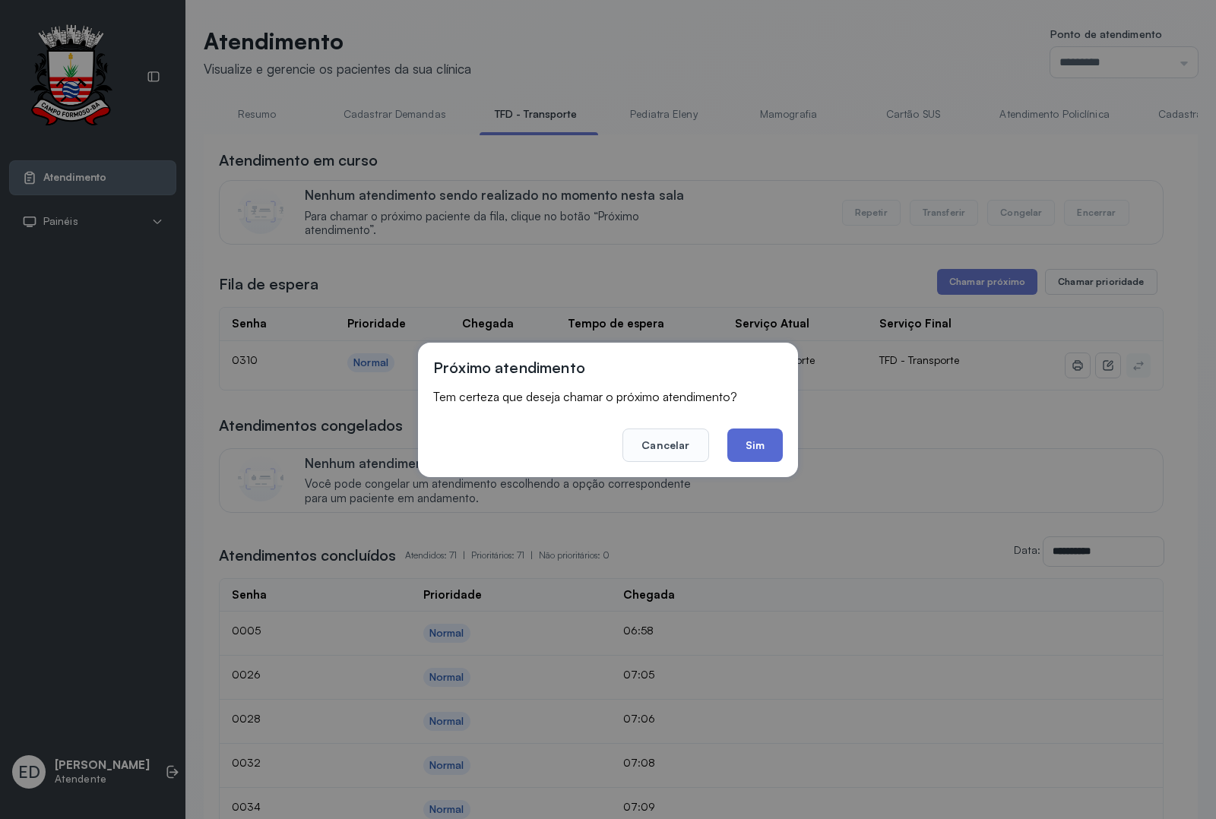
click at [756, 443] on button "Sim" at bounding box center [754, 445] width 55 height 33
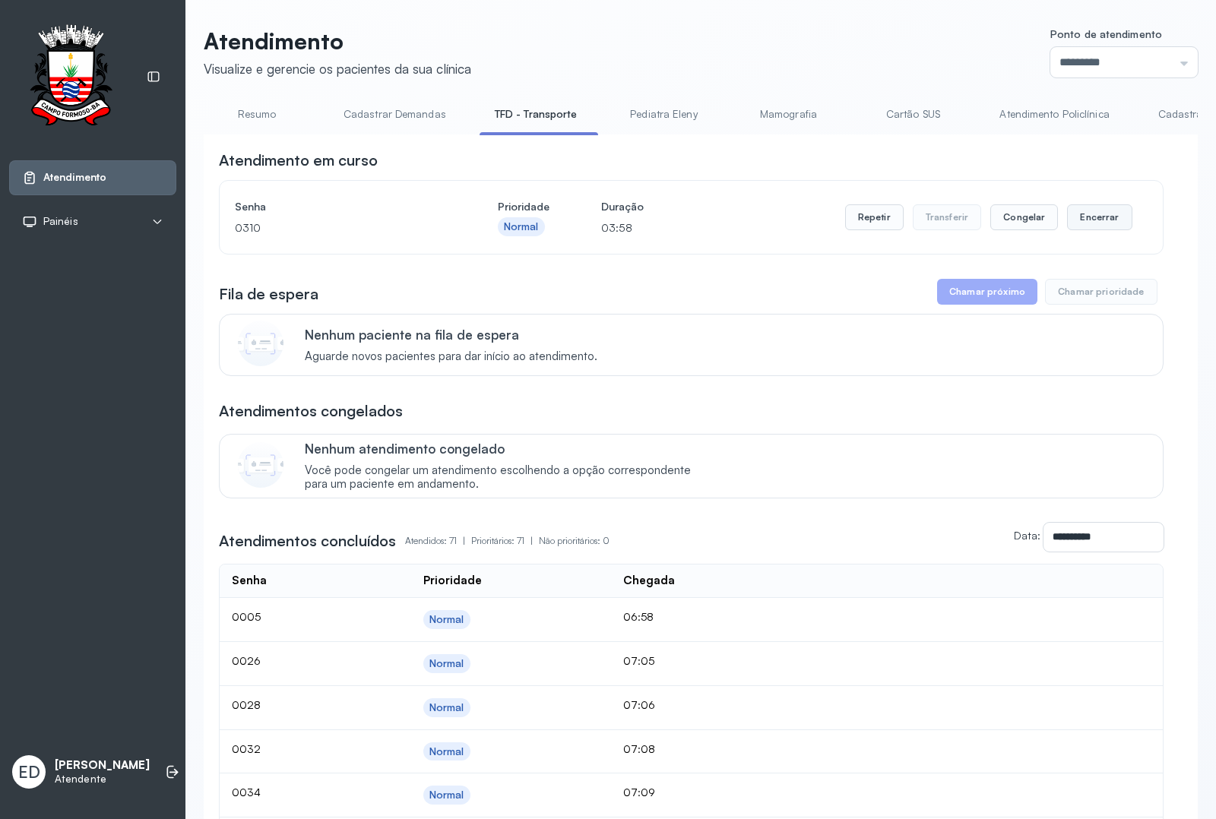
click at [972, 220] on button "Encerrar" at bounding box center [1099, 217] width 65 height 26
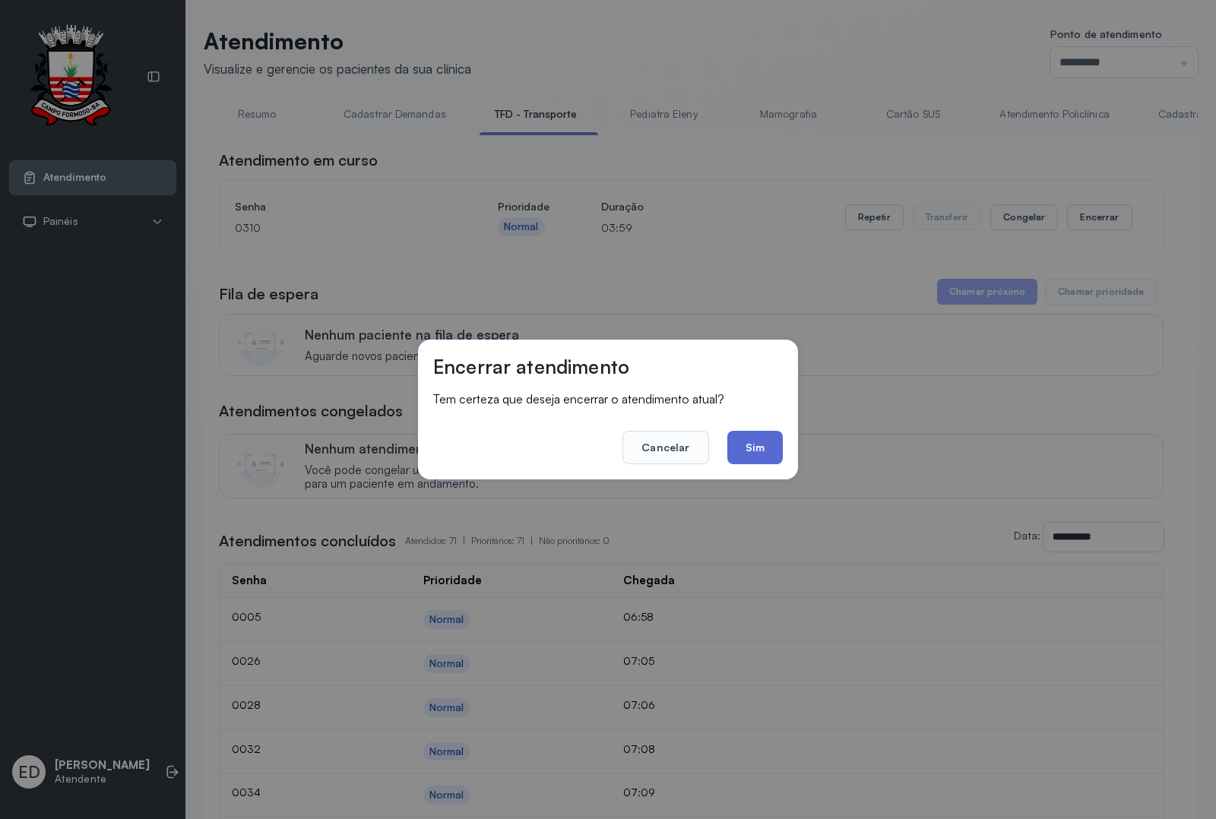
click at [758, 442] on button "Sim" at bounding box center [754, 447] width 55 height 33
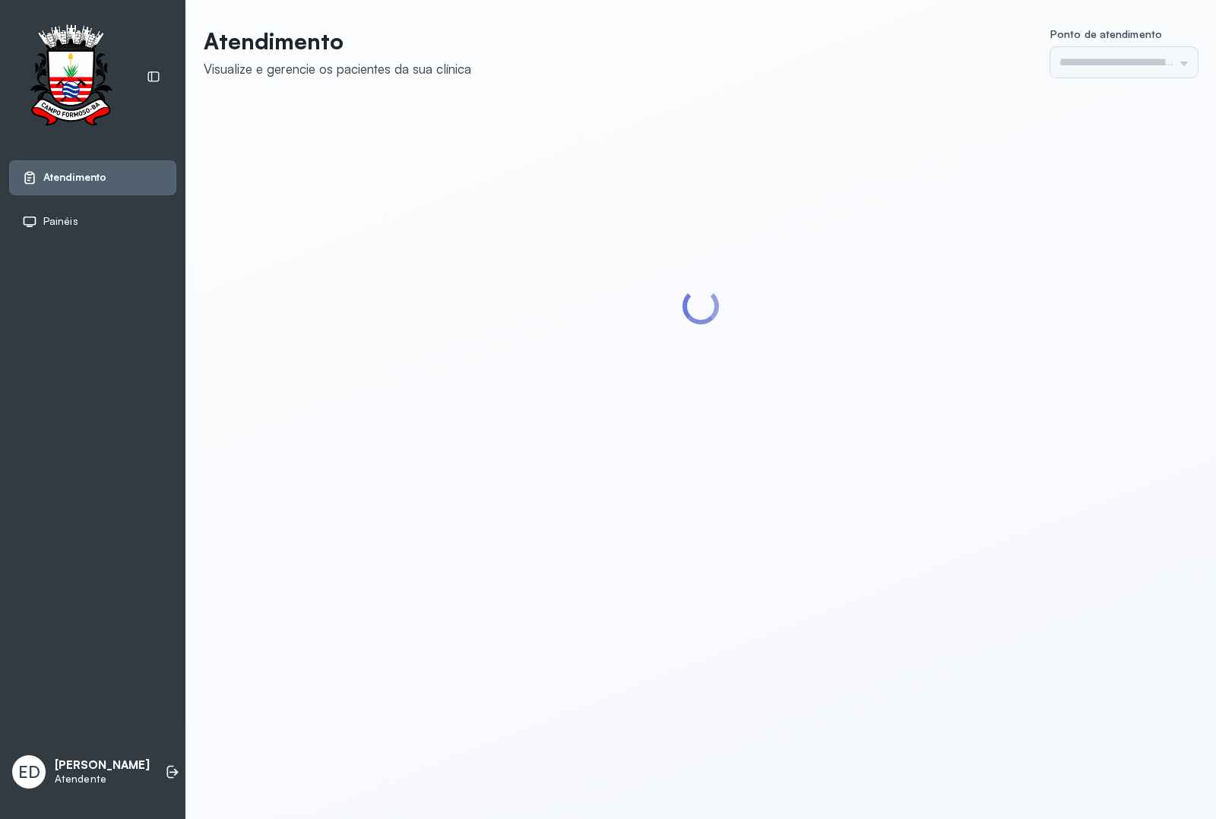
type input "*********"
